Goal: Navigation & Orientation: Find specific page/section

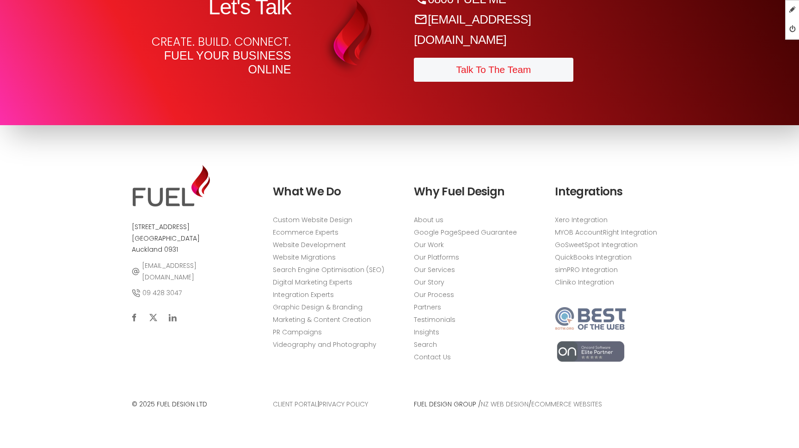
scroll to position [5217, 0]
click at [603, 360] on img at bounding box center [590, 351] width 71 height 23
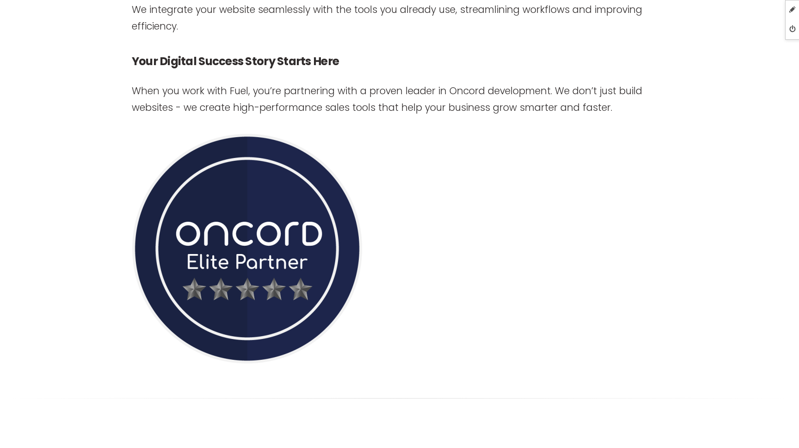
scroll to position [1461, 0]
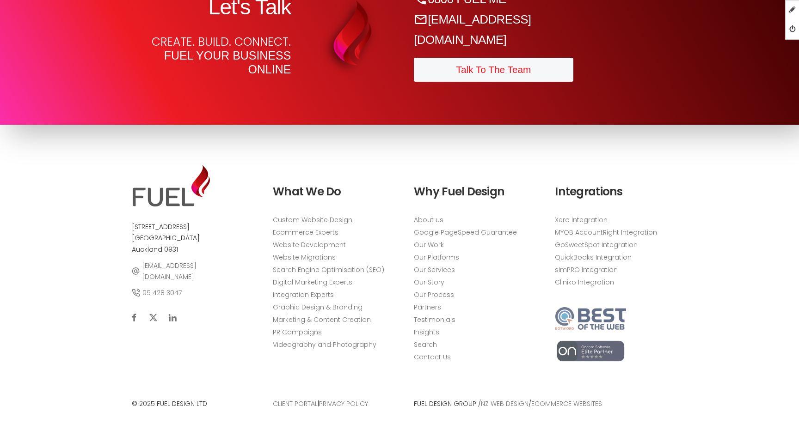
scroll to position [5246, 0]
click at [582, 354] on img at bounding box center [590, 351] width 71 height 23
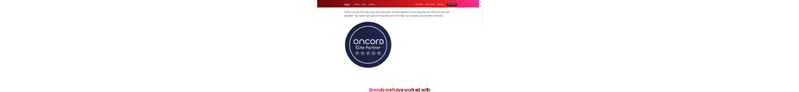
scroll to position [1465, 0]
